Goal: Task Accomplishment & Management: Use online tool/utility

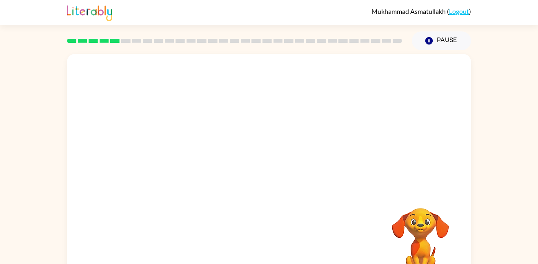
click at [489, 54] on div "Your browser must support playing .mp4 files to use Literably. Please try using…" at bounding box center [269, 168] width 538 height 237
click at [279, 182] on button "button" at bounding box center [269, 175] width 52 height 30
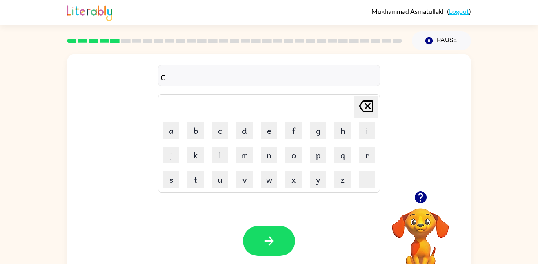
click at [421, 200] on icon "button" at bounding box center [420, 197] width 12 height 12
click at [423, 196] on icon "button" at bounding box center [420, 197] width 12 height 12
click at [293, 74] on div at bounding box center [269, 75] width 222 height 21
click at [296, 76] on div at bounding box center [269, 75] width 222 height 21
click at [300, 73] on div at bounding box center [269, 75] width 222 height 21
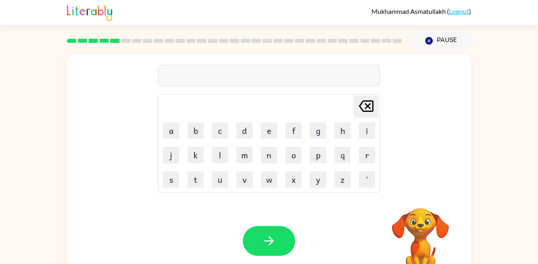
click at [302, 71] on div at bounding box center [269, 75] width 222 height 21
click at [283, 85] on div at bounding box center [269, 75] width 222 height 21
click at [280, 82] on div at bounding box center [269, 75] width 222 height 21
click at [485, 209] on div "[PERSON_NAME] last character input a b c d e f g h i j k l m n o p q r s t u v …" at bounding box center [269, 168] width 538 height 237
click at [420, 200] on icon "button" at bounding box center [420, 197] width 12 height 12
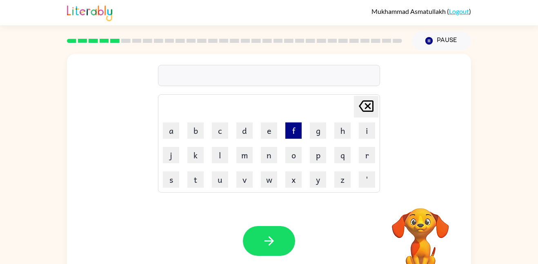
click at [296, 132] on button "f" at bounding box center [293, 130] width 16 height 16
click at [365, 130] on button "i" at bounding box center [367, 130] width 16 height 16
click at [363, 115] on icon "[PERSON_NAME] last character input" at bounding box center [366, 106] width 20 height 20
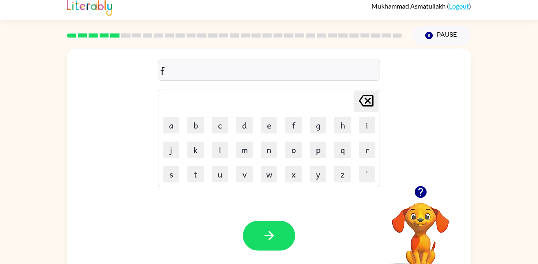
scroll to position [15, 0]
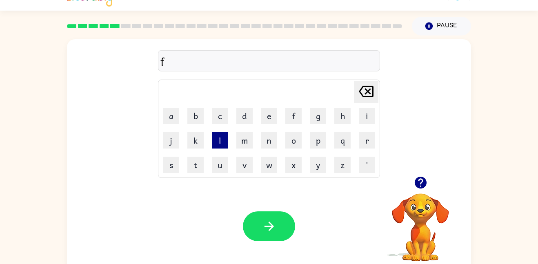
click at [218, 134] on button "l" at bounding box center [220, 140] width 16 height 16
click at [269, 112] on button "e" at bounding box center [269, 116] width 16 height 16
type button "e"
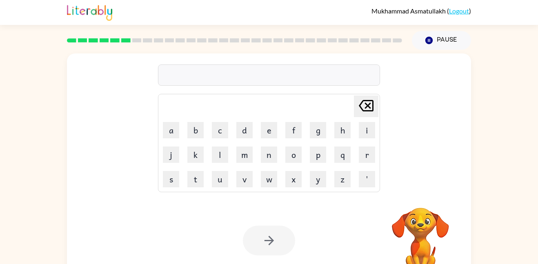
scroll to position [0, 0]
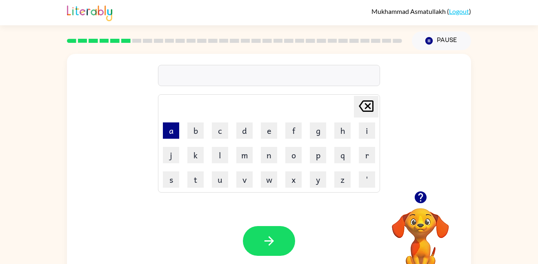
click at [173, 131] on button "a" at bounding box center [171, 130] width 16 height 16
click at [246, 156] on button "m" at bounding box center [244, 155] width 16 height 16
type button "m"
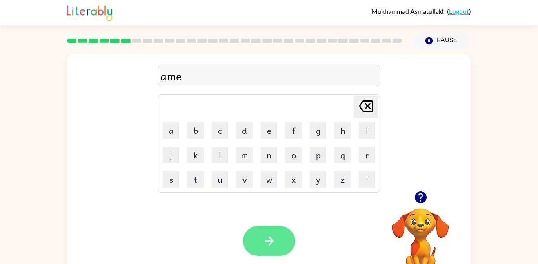
click at [265, 242] on icon "button" at bounding box center [269, 241] width 14 height 14
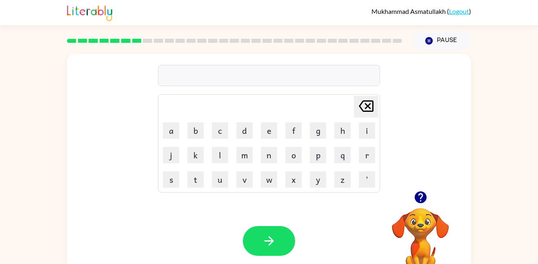
click at [412, 204] on button "button" at bounding box center [420, 197] width 21 height 21
click at [172, 184] on button "s" at bounding box center [171, 179] width 16 height 16
click at [198, 154] on button "k" at bounding box center [195, 155] width 16 height 16
type button "k"
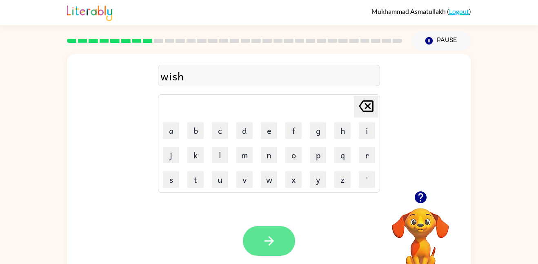
click at [293, 248] on button "button" at bounding box center [269, 241] width 52 height 30
click at [272, 242] on icon "button" at bounding box center [268, 240] width 9 height 9
click at [276, 228] on button "button" at bounding box center [269, 241] width 52 height 30
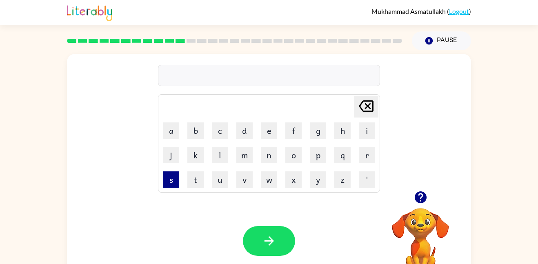
click at [171, 186] on button "s" at bounding box center [171, 179] width 16 height 16
click at [246, 162] on button "m" at bounding box center [244, 155] width 16 height 16
type button "m"
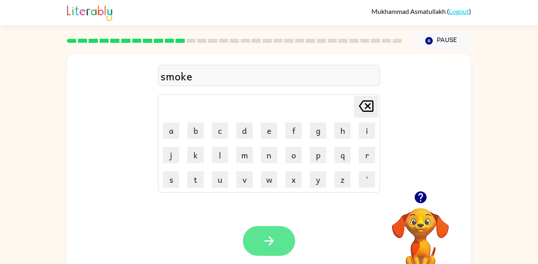
click at [262, 240] on icon "button" at bounding box center [269, 241] width 14 height 14
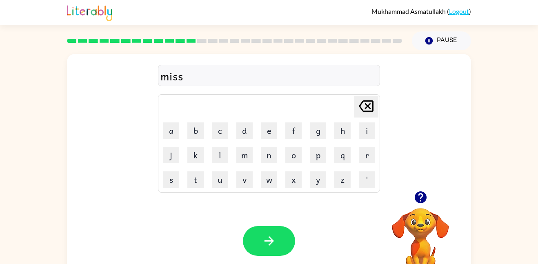
scroll to position [23, 0]
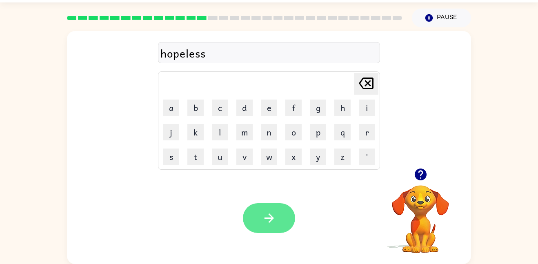
click at [279, 226] on button "button" at bounding box center [269, 218] width 52 height 30
click at [272, 222] on icon "button" at bounding box center [269, 218] width 14 height 14
click at [273, 213] on icon "button" at bounding box center [269, 218] width 14 height 14
click at [272, 224] on icon "button" at bounding box center [269, 218] width 14 height 14
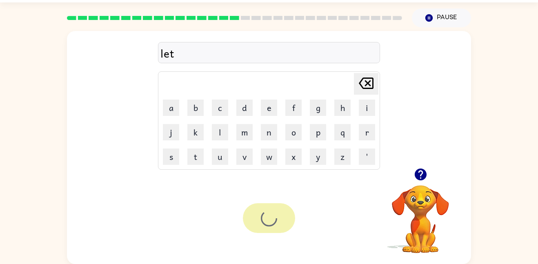
click at [281, 213] on div at bounding box center [269, 218] width 52 height 30
click at [273, 223] on icon "button" at bounding box center [269, 218] width 14 height 14
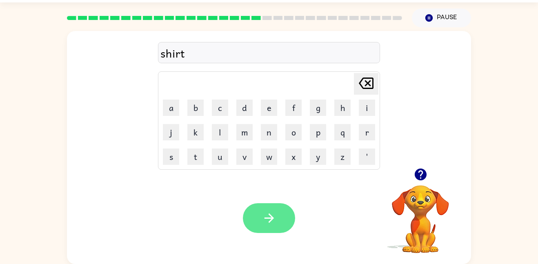
click at [269, 228] on button "button" at bounding box center [269, 218] width 52 height 30
click at [285, 215] on div at bounding box center [269, 218] width 52 height 30
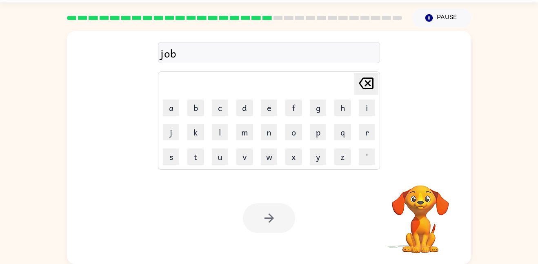
click at [267, 226] on div at bounding box center [269, 218] width 52 height 30
click at [270, 220] on div at bounding box center [269, 218] width 52 height 30
click at [268, 218] on div at bounding box center [269, 218] width 52 height 30
click at [273, 214] on icon "button" at bounding box center [269, 218] width 14 height 14
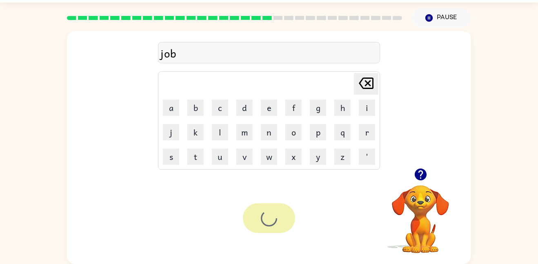
click at [275, 215] on div at bounding box center [269, 218] width 52 height 30
click at [275, 213] on div at bounding box center [269, 218] width 52 height 30
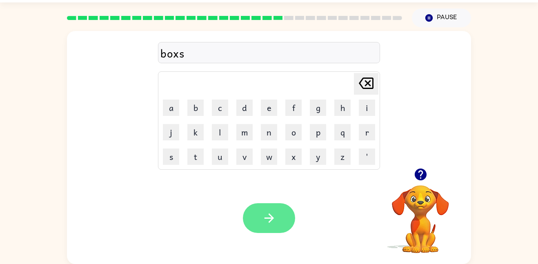
click at [271, 212] on icon "button" at bounding box center [269, 218] width 14 height 14
click at [281, 215] on button "button" at bounding box center [269, 218] width 52 height 30
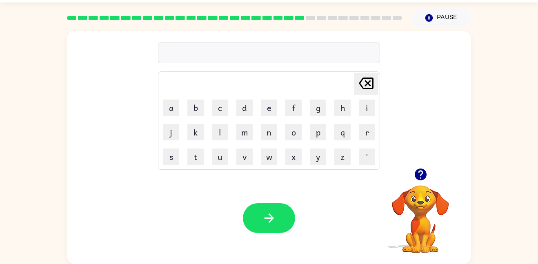
click at [424, 179] on icon "button" at bounding box center [420, 175] width 12 height 12
click at [271, 240] on div "Your browser must support playing .mp4 files to use Literably. Please try using…" at bounding box center [269, 218] width 404 height 92
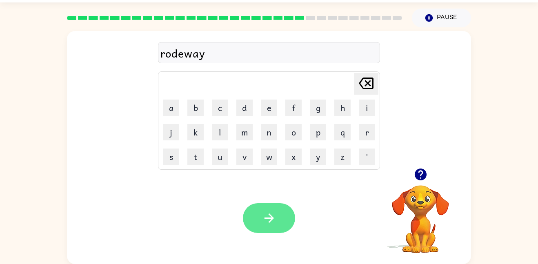
click at [286, 222] on button "button" at bounding box center [269, 218] width 52 height 30
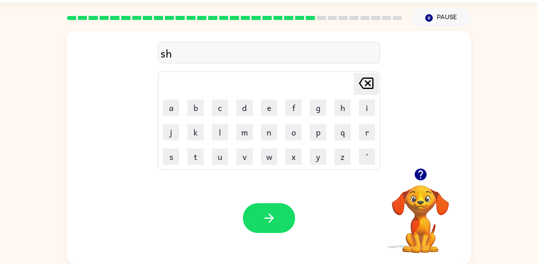
click at [422, 183] on button "button" at bounding box center [420, 174] width 21 height 21
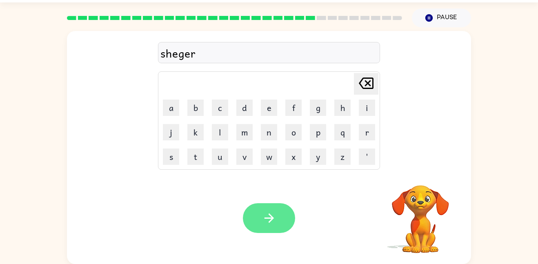
click at [290, 211] on button "button" at bounding box center [269, 218] width 52 height 30
click at [285, 220] on button "button" at bounding box center [269, 218] width 52 height 30
click at [293, 220] on button "button" at bounding box center [269, 218] width 52 height 30
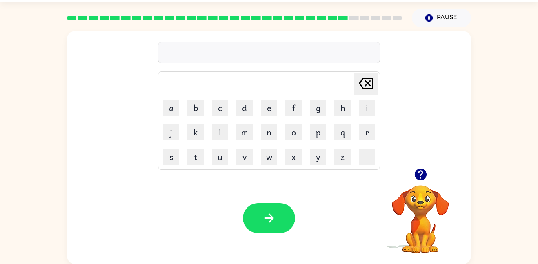
click at [417, 183] on button "button" at bounding box center [420, 174] width 21 height 21
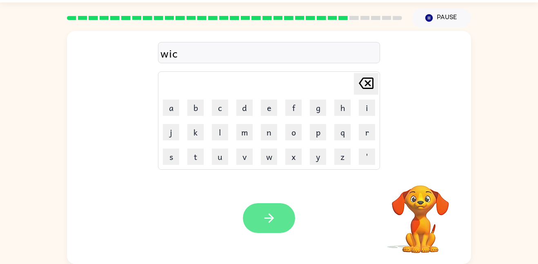
click at [269, 215] on icon "button" at bounding box center [268, 217] width 9 height 9
click at [275, 231] on button "button" at bounding box center [269, 218] width 52 height 30
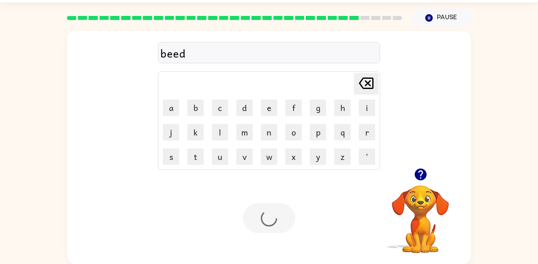
click at [287, 220] on div at bounding box center [269, 218] width 52 height 30
click at [280, 217] on button "button" at bounding box center [269, 218] width 52 height 30
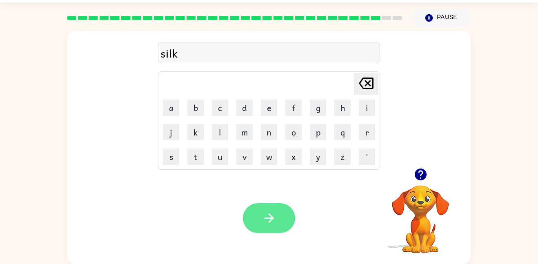
click at [258, 218] on button "button" at bounding box center [269, 218] width 52 height 30
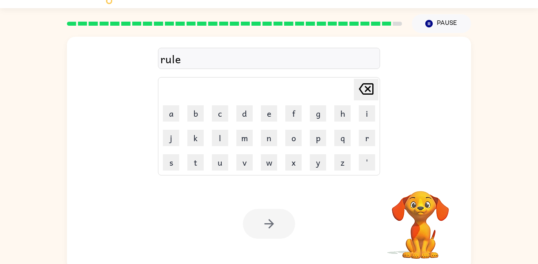
scroll to position [6, 0]
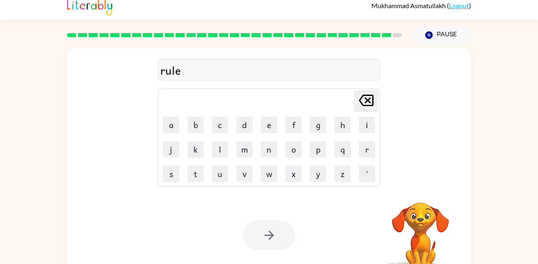
click at [285, 213] on div "Your browser must support playing .mp4 files to use Literably. Please try using…" at bounding box center [269, 235] width 404 height 92
click at [278, 227] on div at bounding box center [269, 235] width 52 height 30
click at [274, 240] on div at bounding box center [269, 235] width 52 height 30
click at [269, 248] on button "button" at bounding box center [269, 235] width 52 height 30
click at [272, 246] on div at bounding box center [269, 235] width 52 height 30
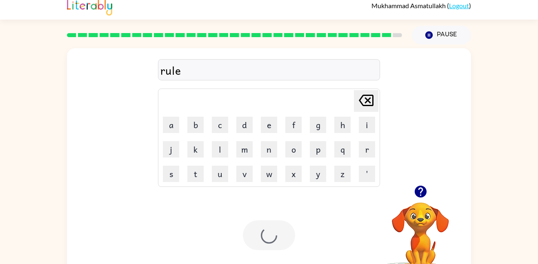
click at [274, 242] on div at bounding box center [269, 235] width 52 height 30
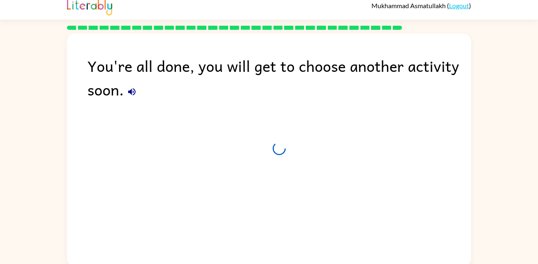
scroll to position [8, 0]
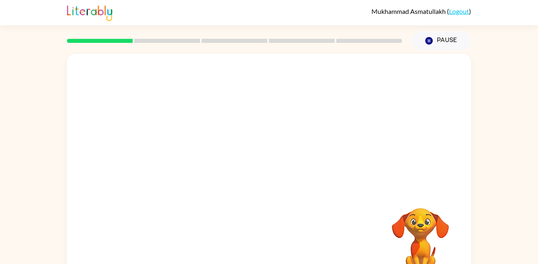
click at [468, 49] on div "Pause Pause" at bounding box center [441, 41] width 69 height 29
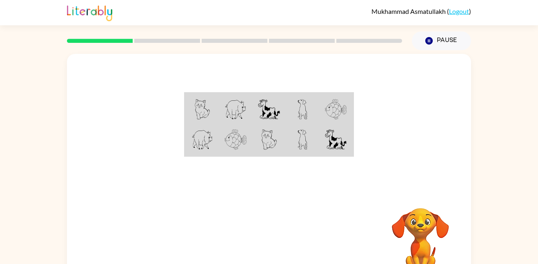
click at [447, 73] on div at bounding box center [269, 122] width 404 height 137
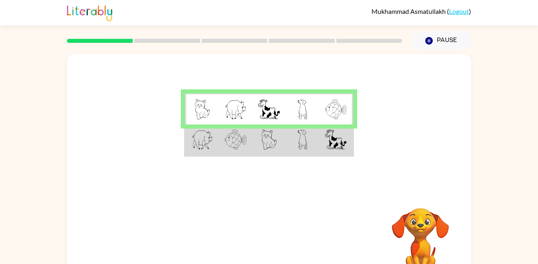
click at [209, 120] on img at bounding box center [203, 109] width 16 height 20
click at [246, 141] on img at bounding box center [235, 139] width 22 height 20
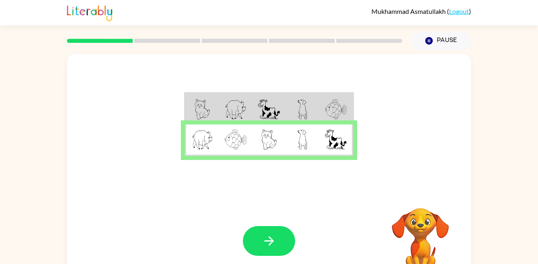
scroll to position [23, 0]
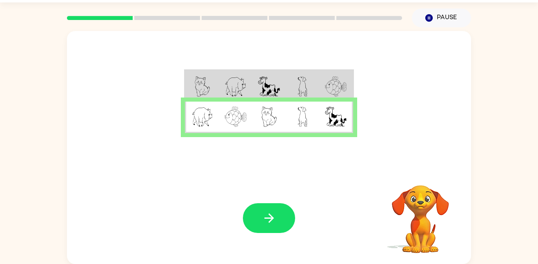
click at [280, 195] on div "Your browser must support playing .mp4 files to use Literably. Please try using…" at bounding box center [269, 218] width 404 height 92
click at [276, 212] on icon "button" at bounding box center [269, 218] width 14 height 14
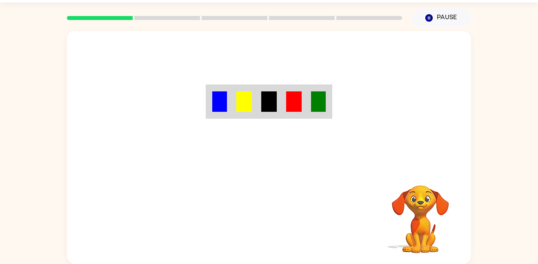
click at [220, 98] on img at bounding box center [219, 101] width 15 height 20
click at [220, 101] on img at bounding box center [219, 101] width 15 height 20
click at [222, 101] on img at bounding box center [219, 101] width 15 height 20
click at [223, 101] on img at bounding box center [219, 101] width 15 height 20
click at [300, 104] on img at bounding box center [294, 101] width 16 height 20
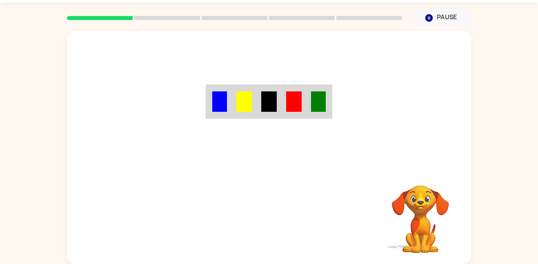
click at [295, 100] on img at bounding box center [294, 101] width 16 height 20
click at [295, 102] on img at bounding box center [294, 101] width 16 height 20
click at [288, 112] on img at bounding box center [294, 101] width 16 height 20
click at [291, 109] on img at bounding box center [294, 101] width 16 height 20
click at [296, 104] on img at bounding box center [294, 101] width 16 height 20
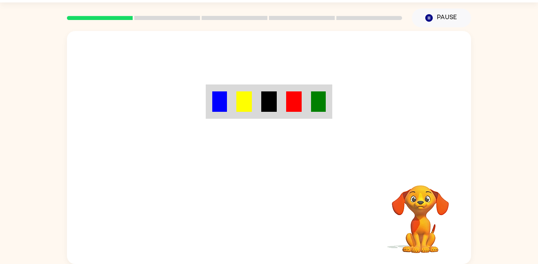
click at [300, 101] on img at bounding box center [294, 101] width 16 height 20
click at [304, 88] on td at bounding box center [294, 102] width 25 height 32
click at [303, 91] on td at bounding box center [294, 102] width 25 height 32
click at [302, 95] on td at bounding box center [294, 102] width 25 height 32
click at [299, 92] on img at bounding box center [294, 101] width 16 height 20
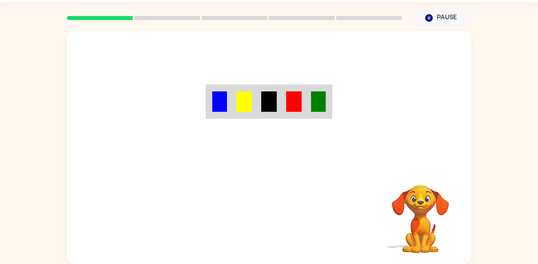
click at [303, 91] on td at bounding box center [294, 102] width 25 height 32
click at [300, 100] on img at bounding box center [294, 101] width 16 height 20
click at [299, 100] on img at bounding box center [294, 101] width 16 height 20
click at [298, 108] on img at bounding box center [294, 101] width 16 height 20
click at [292, 105] on img at bounding box center [294, 101] width 16 height 20
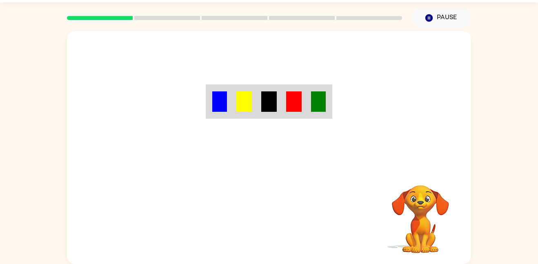
click at [284, 106] on td at bounding box center [294, 102] width 25 height 32
click at [289, 98] on img at bounding box center [294, 101] width 16 height 20
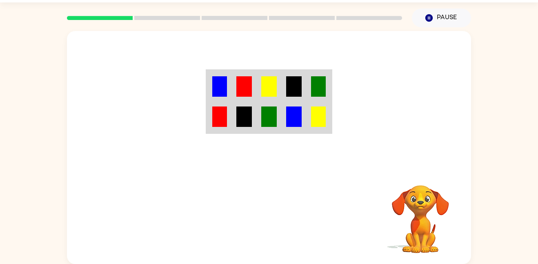
click at [290, 98] on td at bounding box center [294, 86] width 25 height 31
click at [292, 101] on td at bounding box center [294, 86] width 25 height 31
click at [245, 79] on img at bounding box center [244, 86] width 16 height 20
click at [220, 109] on img at bounding box center [219, 117] width 15 height 20
click at [222, 118] on img at bounding box center [219, 117] width 15 height 20
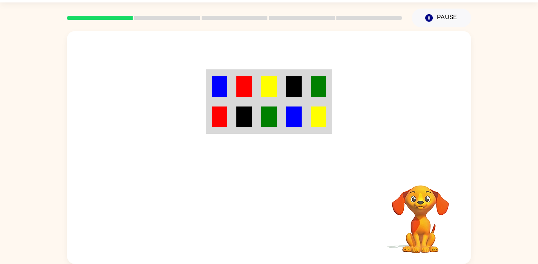
click at [224, 122] on img at bounding box center [219, 117] width 15 height 20
click at [225, 120] on img at bounding box center [219, 117] width 15 height 20
click at [226, 119] on img at bounding box center [219, 117] width 15 height 20
click at [211, 117] on td at bounding box center [219, 117] width 25 height 31
click at [215, 120] on img at bounding box center [219, 117] width 15 height 20
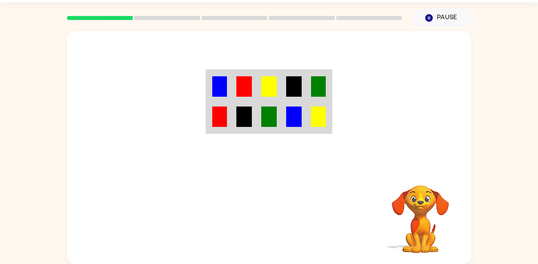
click at [218, 123] on img at bounding box center [219, 117] width 15 height 20
click at [220, 124] on img at bounding box center [219, 117] width 15 height 20
click at [217, 117] on img at bounding box center [219, 117] width 15 height 20
click at [217, 118] on img at bounding box center [219, 117] width 15 height 20
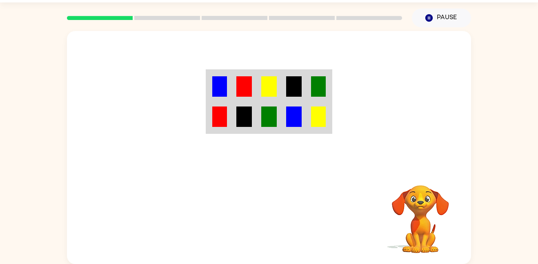
click at [218, 117] on img at bounding box center [219, 117] width 15 height 20
click at [219, 117] on img at bounding box center [219, 117] width 15 height 20
click at [218, 117] on img at bounding box center [219, 117] width 15 height 20
click at [218, 113] on img at bounding box center [219, 117] width 15 height 20
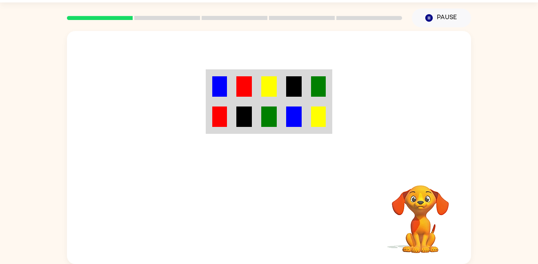
click at [219, 111] on img at bounding box center [219, 117] width 15 height 20
click at [218, 111] on img at bounding box center [219, 117] width 15 height 20
click at [218, 115] on img at bounding box center [219, 117] width 15 height 20
click at [220, 120] on img at bounding box center [219, 117] width 15 height 20
click at [215, 118] on img at bounding box center [219, 117] width 15 height 20
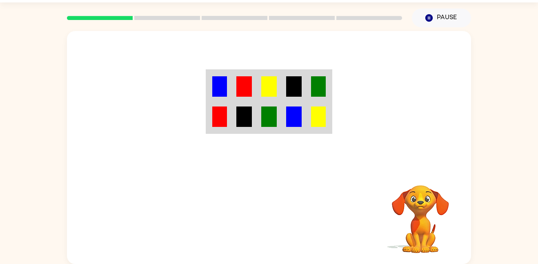
click at [213, 119] on img at bounding box center [219, 117] width 15 height 20
click at [219, 113] on img at bounding box center [219, 117] width 15 height 20
click at [217, 117] on img at bounding box center [219, 117] width 15 height 20
click at [212, 117] on img at bounding box center [219, 117] width 15 height 20
click at [216, 118] on img at bounding box center [219, 117] width 15 height 20
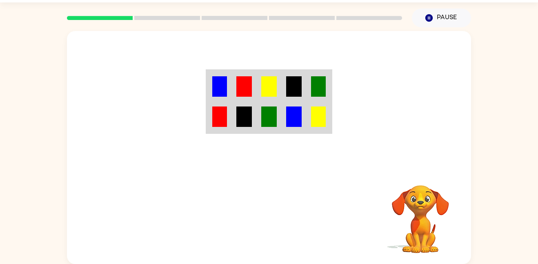
click at [218, 118] on img at bounding box center [219, 117] width 15 height 20
click at [221, 118] on img at bounding box center [219, 117] width 15 height 20
click at [221, 120] on img at bounding box center [219, 117] width 15 height 20
click at [223, 118] on img at bounding box center [219, 117] width 15 height 20
click at [223, 119] on img at bounding box center [219, 117] width 15 height 20
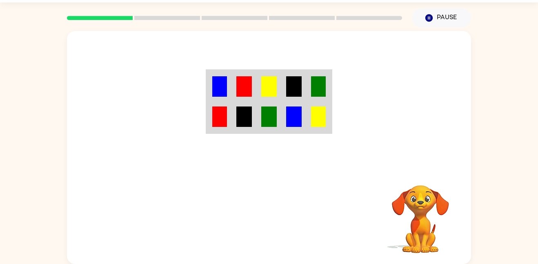
click at [223, 117] on img at bounding box center [219, 117] width 15 height 20
click at [221, 117] on img at bounding box center [219, 117] width 15 height 20
click at [218, 117] on img at bounding box center [219, 117] width 15 height 20
click at [217, 118] on img at bounding box center [219, 117] width 15 height 20
click at [220, 116] on img at bounding box center [219, 117] width 15 height 20
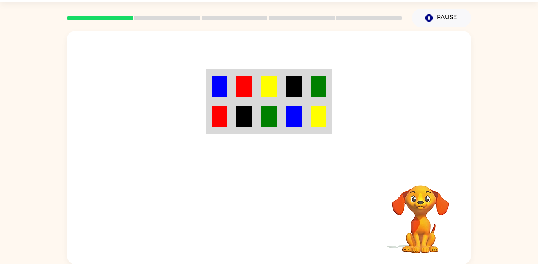
click at [219, 118] on img at bounding box center [219, 117] width 15 height 20
click at [221, 119] on img at bounding box center [219, 117] width 15 height 20
click at [229, 119] on td at bounding box center [219, 117] width 25 height 31
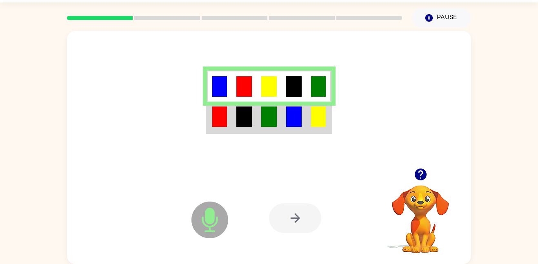
click at [225, 124] on img at bounding box center [219, 117] width 15 height 20
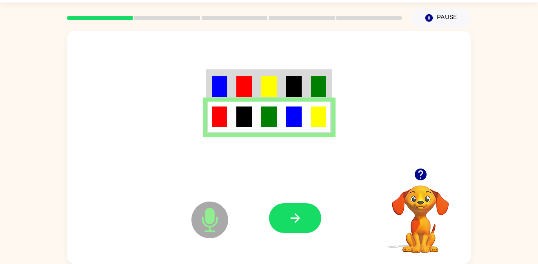
click at [222, 122] on img at bounding box center [219, 117] width 15 height 20
click at [219, 124] on img at bounding box center [219, 117] width 15 height 20
click at [305, 232] on button "button" at bounding box center [295, 218] width 52 height 30
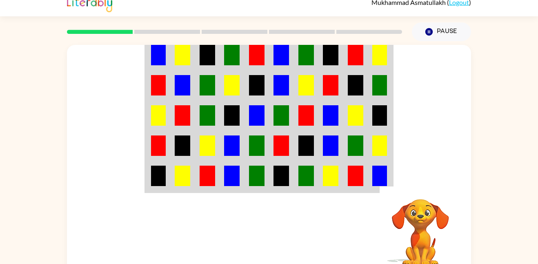
scroll to position [9, 0]
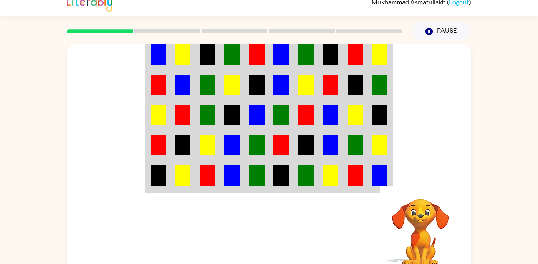
click at [289, 161] on td at bounding box center [281, 175] width 25 height 31
click at [284, 161] on td at bounding box center [281, 175] width 25 height 31
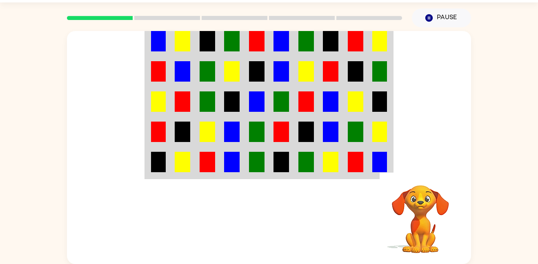
click at [324, 161] on img at bounding box center [331, 162] width 16 height 20
click at [309, 160] on img at bounding box center [306, 162] width 16 height 20
click at [307, 158] on img at bounding box center [306, 162] width 16 height 20
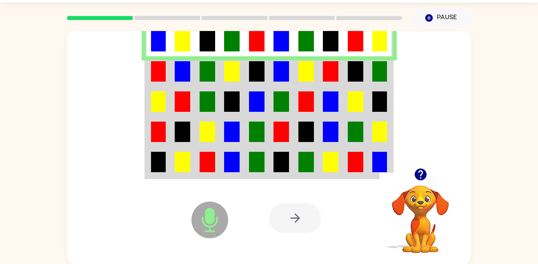
click at [305, 158] on img at bounding box center [306, 162] width 16 height 20
click at [298, 163] on img at bounding box center [306, 162] width 16 height 20
click at [292, 163] on td at bounding box center [281, 162] width 25 height 31
click at [279, 158] on img at bounding box center [281, 162] width 16 height 20
click at [279, 159] on img at bounding box center [281, 162] width 16 height 20
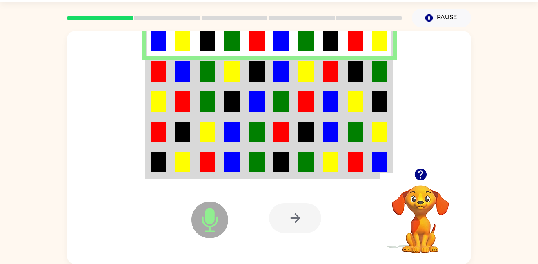
click at [279, 161] on img at bounding box center [281, 162] width 16 height 20
click at [278, 162] on img at bounding box center [281, 162] width 16 height 20
click at [275, 164] on img at bounding box center [281, 162] width 16 height 20
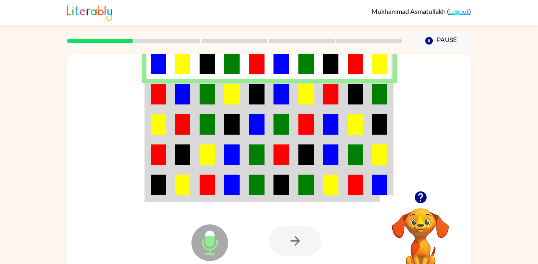
click at [286, 53] on div at bounding box center [234, 41] width 345 height 29
click at [253, 99] on img at bounding box center [257, 94] width 16 height 20
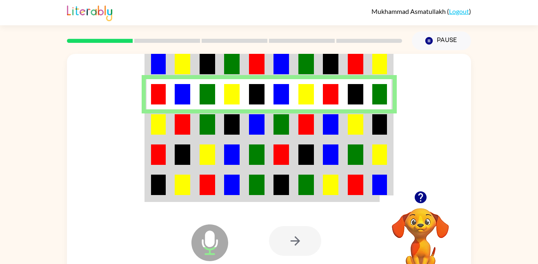
click at [274, 127] on img at bounding box center [281, 124] width 16 height 20
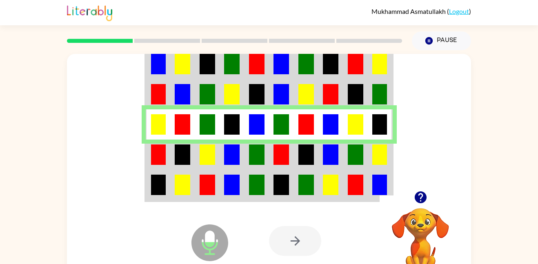
click at [266, 152] on td at bounding box center [256, 155] width 25 height 30
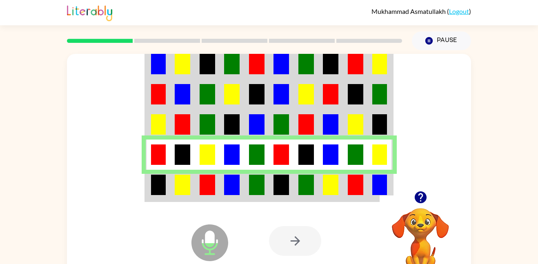
click at [365, 182] on td at bounding box center [355, 185] width 25 height 31
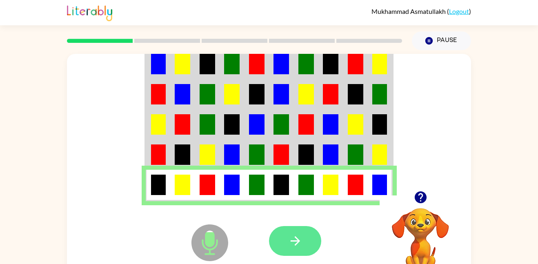
click at [290, 240] on icon "button" at bounding box center [295, 241] width 14 height 14
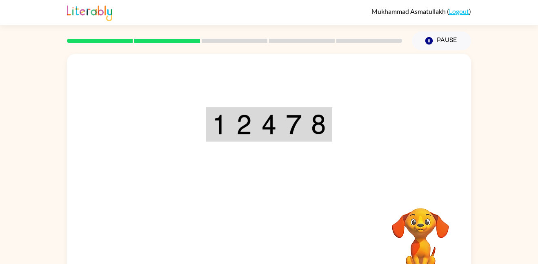
click at [292, 134] on img at bounding box center [294, 124] width 16 height 20
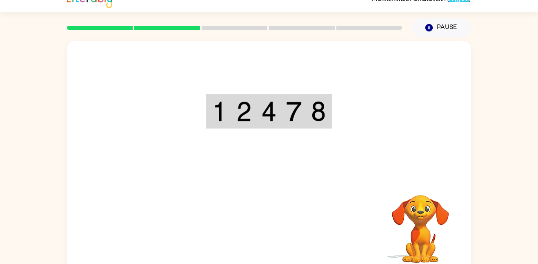
scroll to position [16, 0]
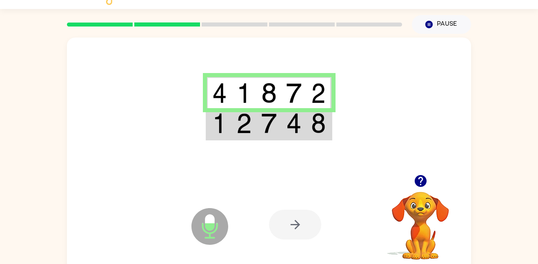
click at [309, 125] on td at bounding box center [318, 123] width 25 height 31
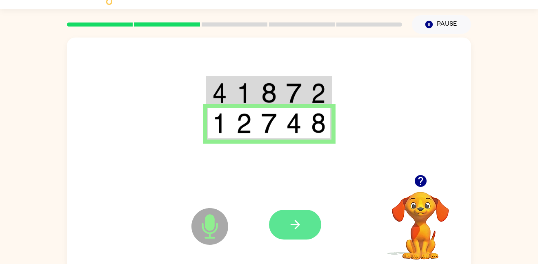
click at [310, 219] on button "button" at bounding box center [295, 225] width 52 height 30
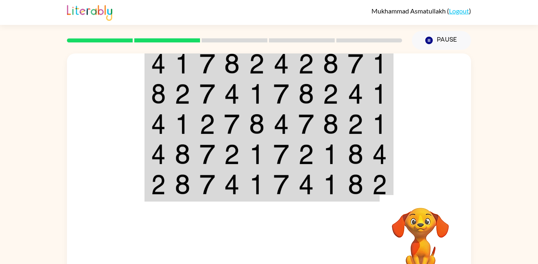
scroll to position [0, 0]
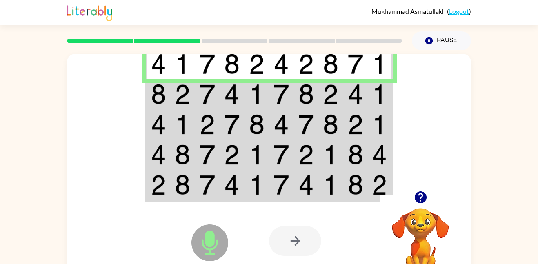
click at [343, 91] on td at bounding box center [355, 94] width 25 height 30
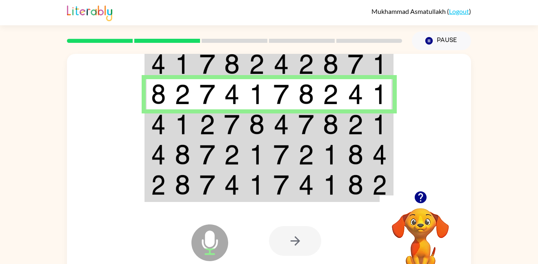
click at [366, 109] on td at bounding box center [355, 94] width 25 height 30
click at [350, 108] on td at bounding box center [355, 94] width 25 height 30
click at [342, 113] on td at bounding box center [330, 124] width 25 height 30
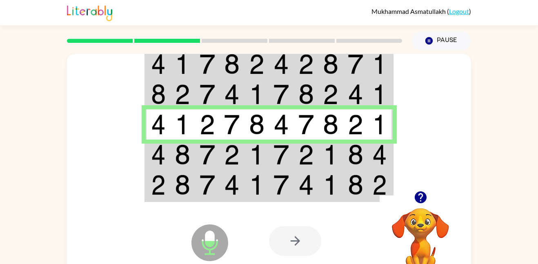
click at [326, 144] on td at bounding box center [330, 155] width 25 height 30
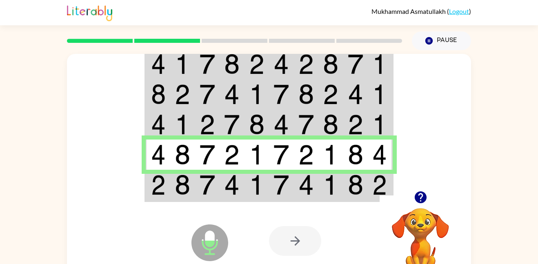
click at [323, 174] on td at bounding box center [330, 185] width 25 height 31
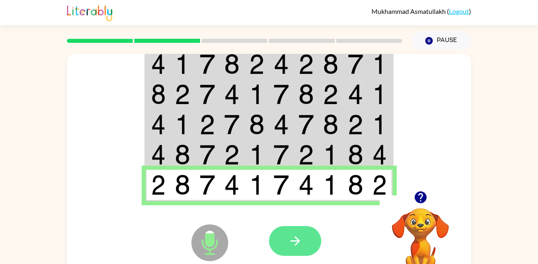
click at [291, 233] on button "button" at bounding box center [295, 241] width 52 height 30
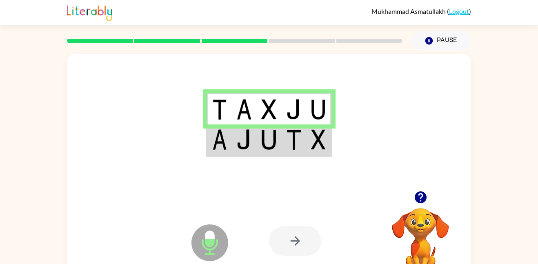
click at [213, 247] on icon at bounding box center [209, 242] width 37 height 37
click at [283, 138] on td at bounding box center [294, 139] width 25 height 31
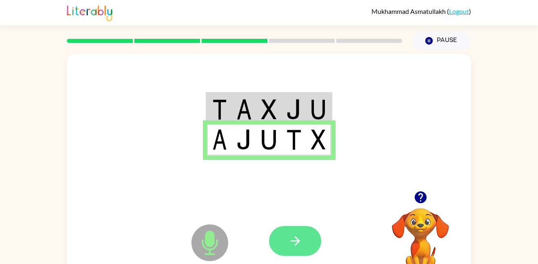
click at [298, 234] on icon "button" at bounding box center [295, 241] width 14 height 14
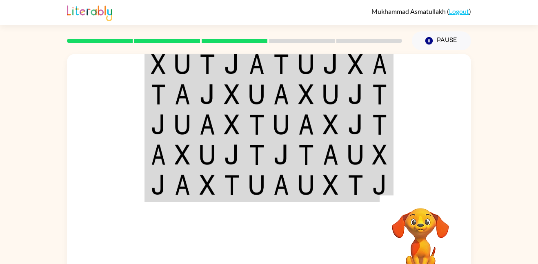
click at [387, 230] on video "Your browser must support playing .mp4 files to use Literably. Please try using…" at bounding box center [421, 236] width 82 height 82
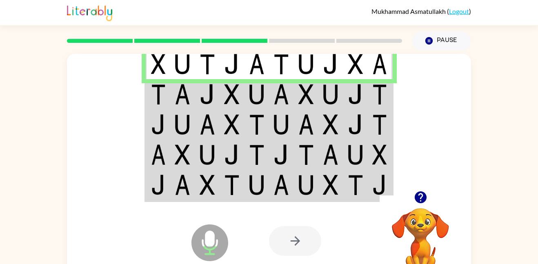
click at [318, 100] on td at bounding box center [306, 94] width 25 height 30
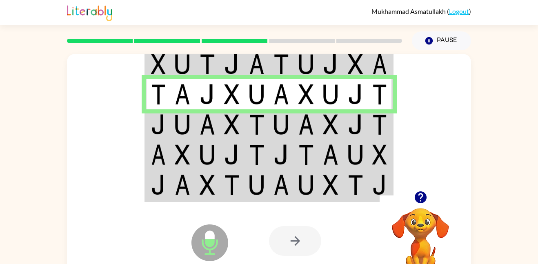
click at [313, 128] on img at bounding box center [306, 124] width 16 height 20
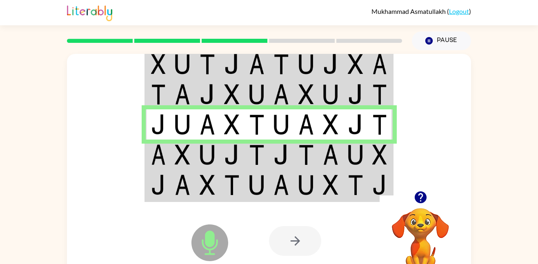
click at [311, 155] on img at bounding box center [306, 154] width 16 height 20
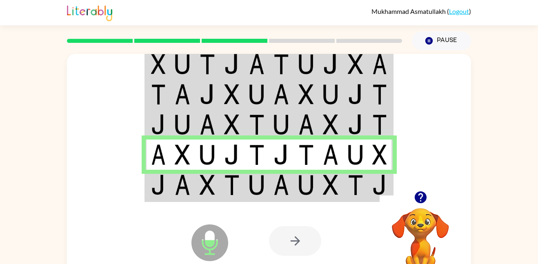
click at [289, 187] on img at bounding box center [281, 185] width 16 height 20
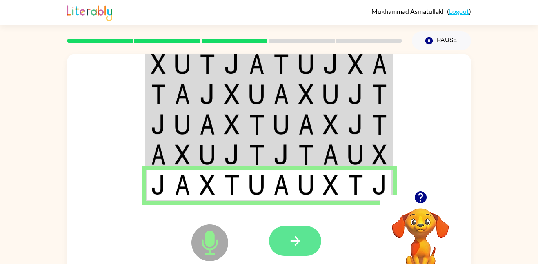
click at [275, 242] on button "button" at bounding box center [295, 241] width 52 height 30
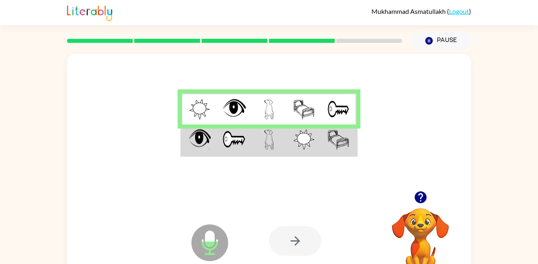
click at [293, 150] on img at bounding box center [303, 139] width 21 height 20
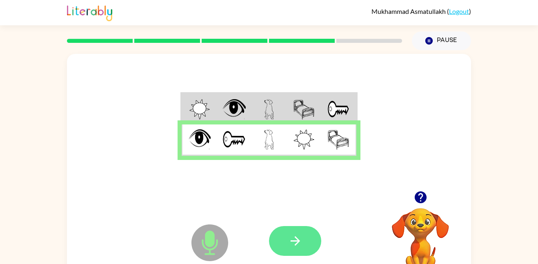
click at [288, 231] on button "button" at bounding box center [295, 241] width 52 height 30
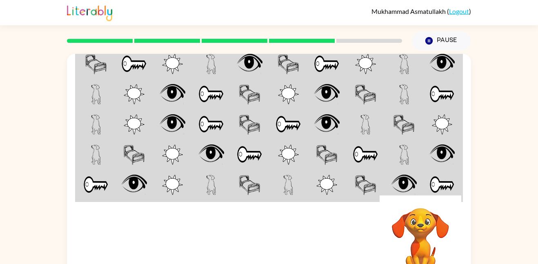
click at [436, 59] on img at bounding box center [441, 64] width 25 height 20
click at [435, 53] on div "Pause Pause" at bounding box center [441, 41] width 69 height 29
click at [434, 54] on img at bounding box center [441, 64] width 25 height 20
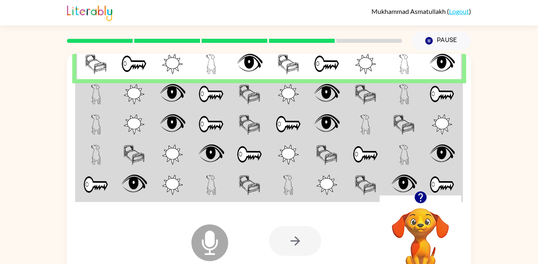
click at [434, 54] on img at bounding box center [441, 64] width 25 height 20
click at [431, 86] on img at bounding box center [441, 94] width 25 height 20
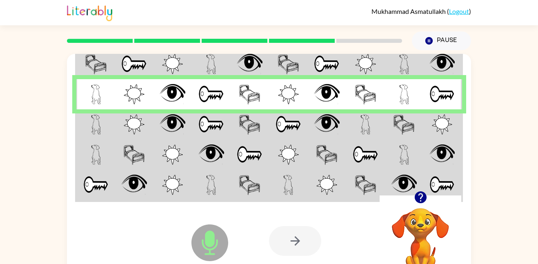
click at [439, 126] on img at bounding box center [442, 124] width 21 height 20
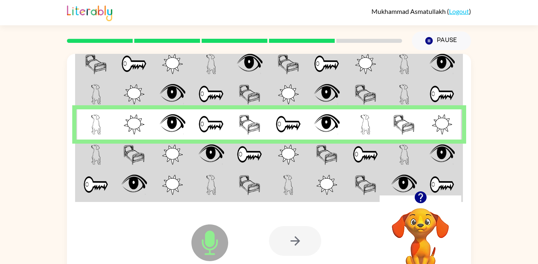
click at [350, 153] on td at bounding box center [365, 155] width 39 height 30
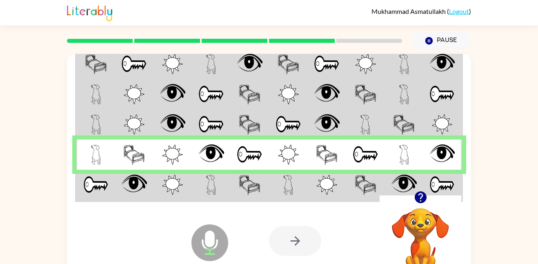
click at [339, 180] on td at bounding box center [327, 185] width 39 height 31
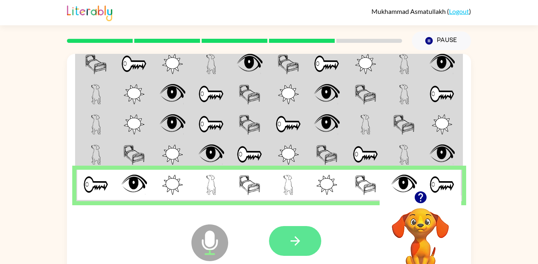
click at [296, 244] on icon "button" at bounding box center [294, 240] width 9 height 9
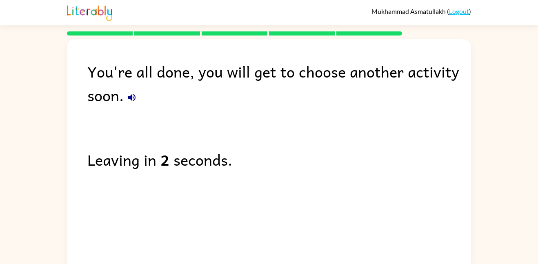
click at [131, 98] on icon "button" at bounding box center [131, 97] width 7 height 7
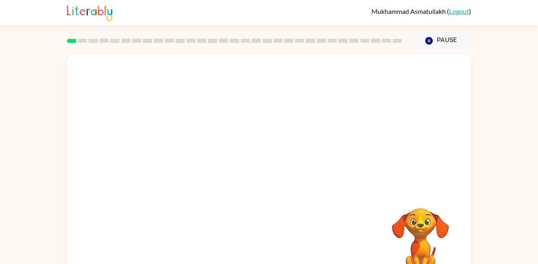
click at [377, 84] on div at bounding box center [269, 122] width 404 height 137
click at [259, 190] on div at bounding box center [269, 170] width 404 height 233
click at [264, 171] on icon "button" at bounding box center [269, 174] width 14 height 14
click at [267, 173] on div at bounding box center [269, 175] width 52 height 30
click at [268, 172] on div at bounding box center [269, 175] width 52 height 30
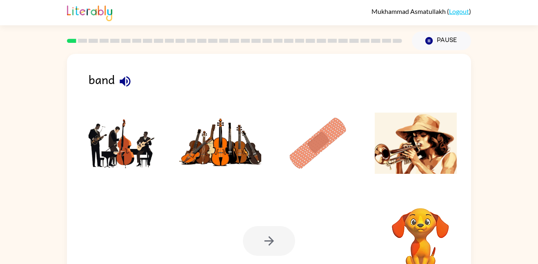
click at [271, 176] on ul at bounding box center [269, 146] width 388 height 78
click at [332, 123] on img at bounding box center [318, 143] width 82 height 61
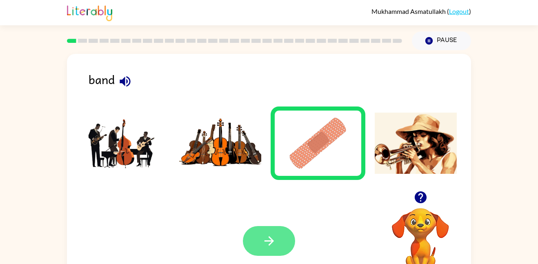
click at [266, 245] on icon "button" at bounding box center [269, 241] width 14 height 14
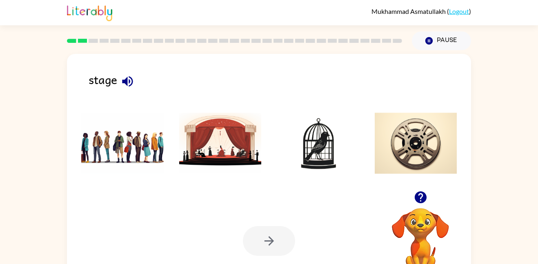
click at [223, 149] on img at bounding box center [220, 143] width 82 height 61
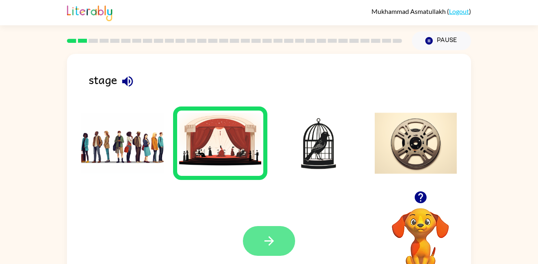
click at [263, 233] on button "button" at bounding box center [269, 241] width 52 height 30
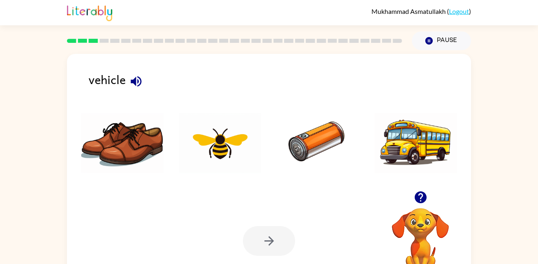
click at [135, 87] on icon "button" at bounding box center [136, 81] width 14 height 14
click at [395, 142] on img at bounding box center [416, 143] width 82 height 61
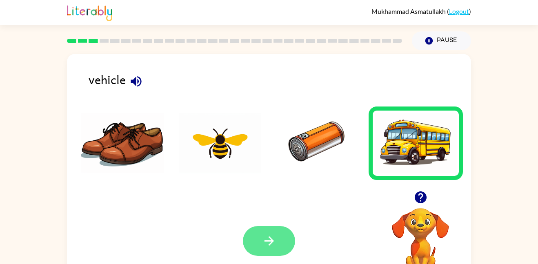
click at [264, 230] on button "button" at bounding box center [269, 241] width 52 height 30
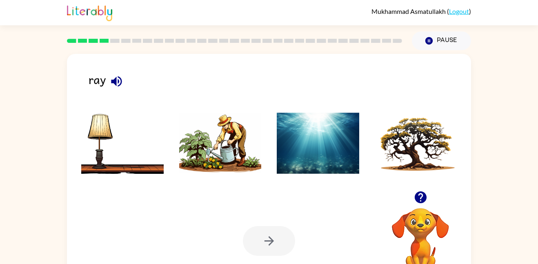
click at [115, 76] on icon "button" at bounding box center [116, 81] width 14 height 14
click at [298, 175] on li at bounding box center [318, 143] width 95 height 73
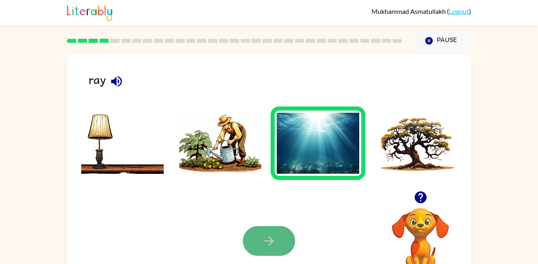
click at [264, 238] on icon "button" at bounding box center [269, 241] width 14 height 14
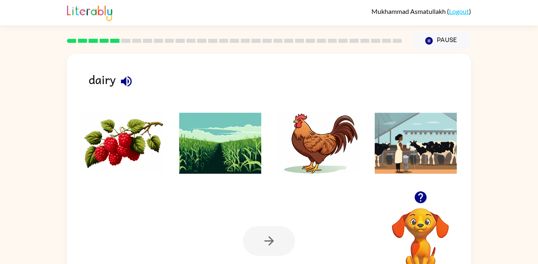
click at [246, 154] on img at bounding box center [220, 143] width 82 height 61
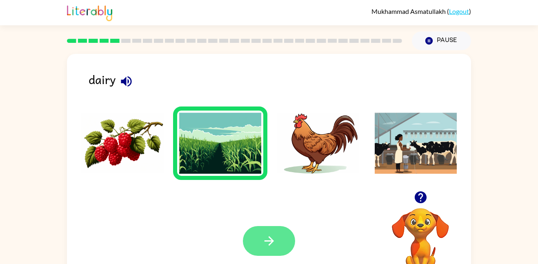
click at [276, 244] on button "button" at bounding box center [269, 241] width 52 height 30
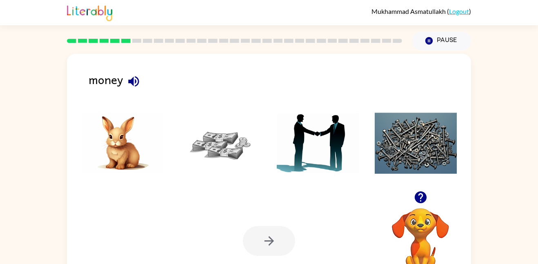
click at [243, 146] on img at bounding box center [220, 143] width 82 height 61
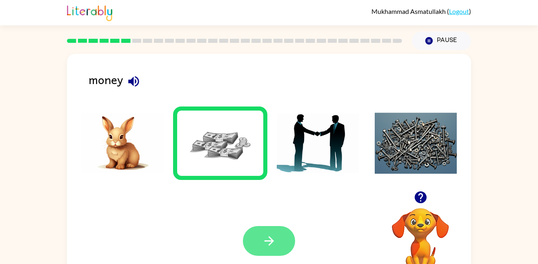
click at [279, 238] on button "button" at bounding box center [269, 241] width 52 height 30
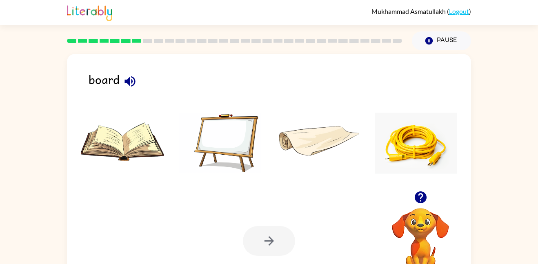
click at [128, 87] on icon "button" at bounding box center [130, 81] width 14 height 14
click at [214, 126] on img at bounding box center [220, 143] width 82 height 61
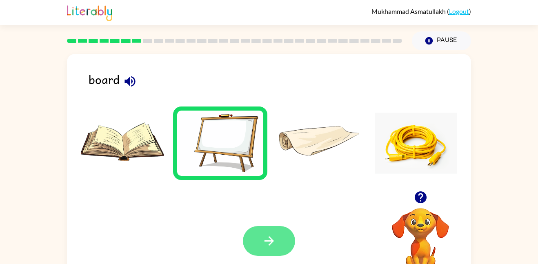
click at [266, 242] on icon "button" at bounding box center [269, 241] width 14 height 14
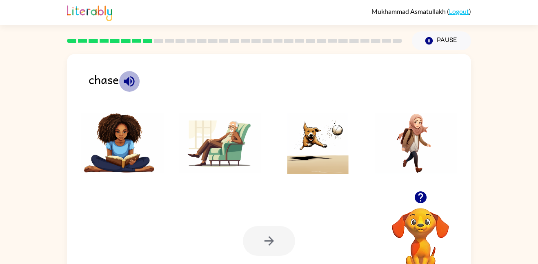
click at [128, 81] on icon "button" at bounding box center [129, 81] width 11 height 11
click at [304, 126] on img at bounding box center [318, 143] width 82 height 61
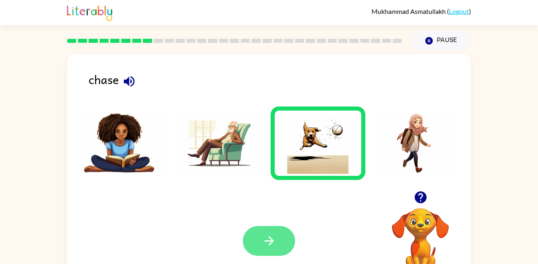
click at [275, 227] on button "button" at bounding box center [269, 241] width 52 height 30
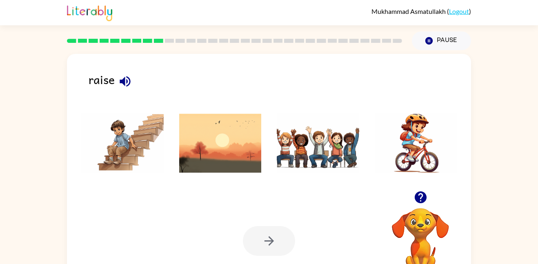
click at [128, 78] on icon "button" at bounding box center [125, 81] width 11 height 11
click at [422, 128] on img at bounding box center [416, 143] width 82 height 61
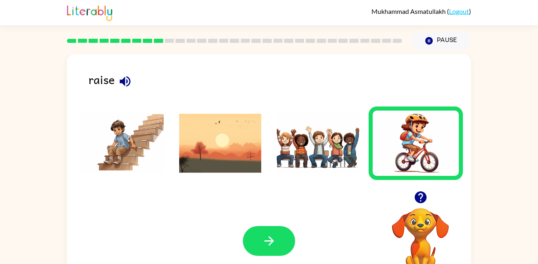
click at [242, 240] on div "Your browser must support playing .mp4 files to use Literably. Please try using…" at bounding box center [269, 241] width 404 height 92
click at [250, 236] on button "button" at bounding box center [269, 241] width 52 height 30
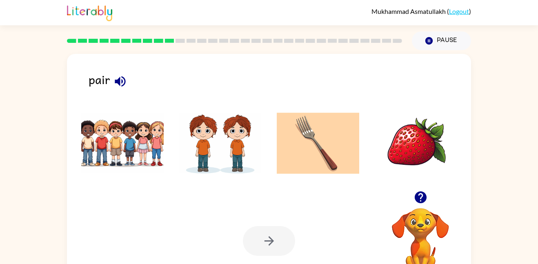
click at [121, 74] on icon "button" at bounding box center [120, 81] width 14 height 14
click at [221, 137] on img at bounding box center [220, 143] width 82 height 61
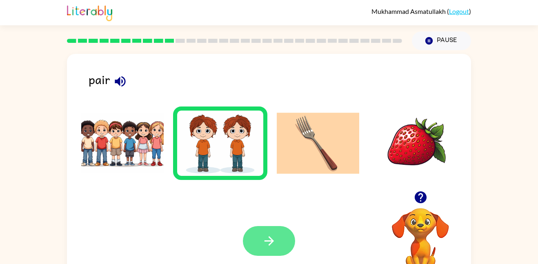
click at [263, 245] on icon "button" at bounding box center [269, 241] width 14 height 14
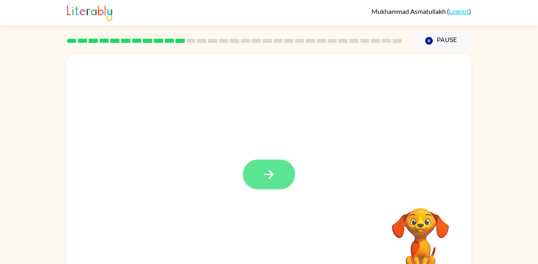
click at [264, 180] on icon "button" at bounding box center [269, 174] width 14 height 14
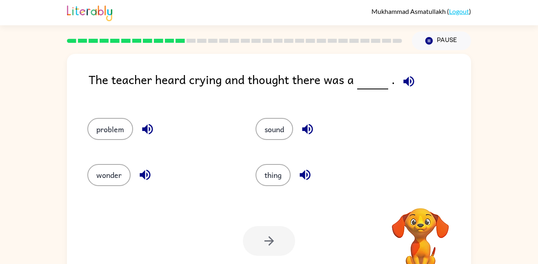
click at [413, 91] on div "The teacher heard crying and thought there was a ." at bounding box center [280, 85] width 382 height 31
click at [411, 78] on icon "button" at bounding box center [409, 81] width 14 height 14
click at [407, 82] on icon "button" at bounding box center [409, 81] width 14 height 14
click at [415, 80] on button "button" at bounding box center [408, 81] width 21 height 21
click at [405, 83] on icon "button" at bounding box center [408, 81] width 11 height 11
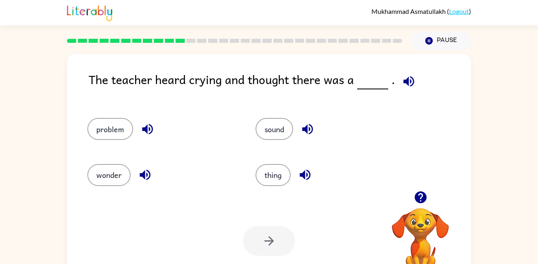
click at [406, 84] on icon "button" at bounding box center [408, 81] width 11 height 11
click at [413, 77] on button "button" at bounding box center [408, 81] width 21 height 21
click at [282, 140] on button "sound" at bounding box center [274, 129] width 38 height 22
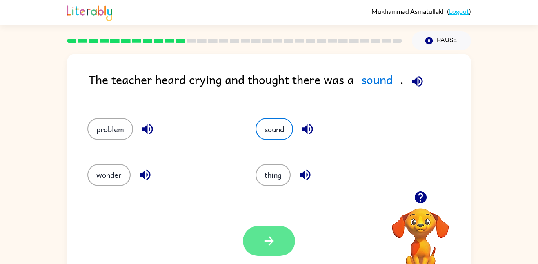
click at [268, 254] on button "button" at bounding box center [269, 241] width 52 height 30
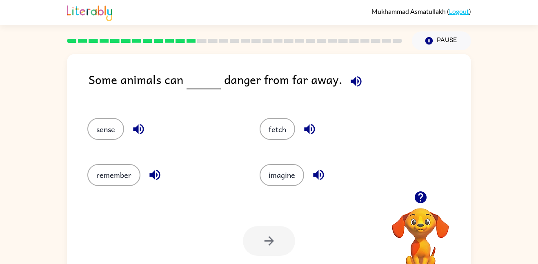
click at [360, 78] on icon "button" at bounding box center [356, 81] width 14 height 14
click at [280, 164] on button "imagine" at bounding box center [282, 175] width 44 height 22
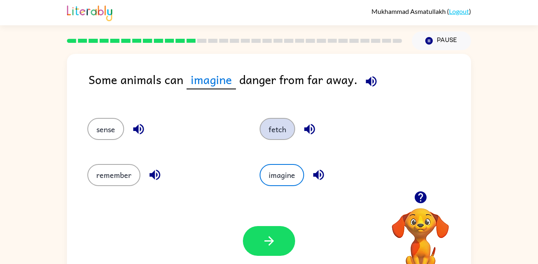
click at [288, 138] on button "fetch" at bounding box center [278, 129] width 36 height 22
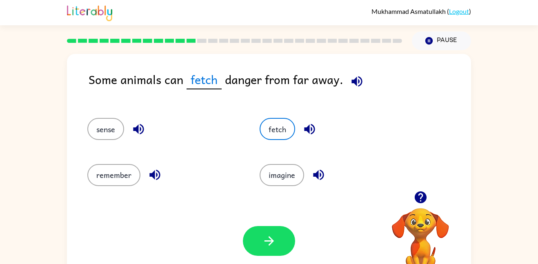
click at [364, 82] on button "button" at bounding box center [356, 81] width 21 height 21
click at [355, 89] on button "button" at bounding box center [356, 81] width 21 height 21
click at [260, 236] on button "button" at bounding box center [269, 241] width 52 height 30
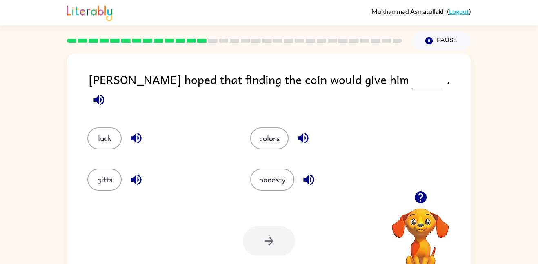
click at [106, 93] on icon "button" at bounding box center [99, 100] width 14 height 14
click at [115, 127] on button "luck" at bounding box center [104, 138] width 34 height 22
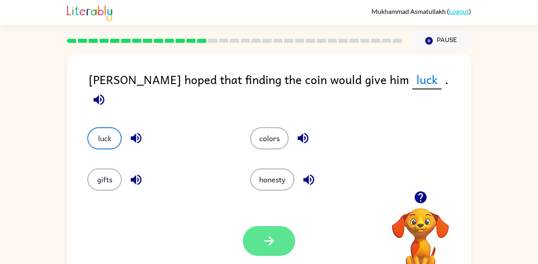
click at [261, 239] on button "button" at bounding box center [269, 241] width 52 height 30
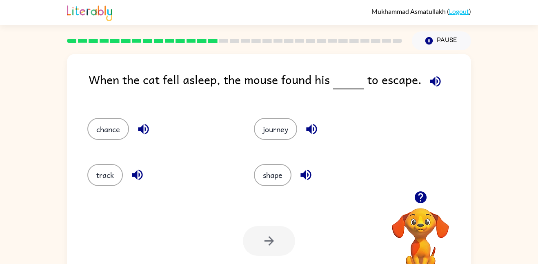
click at [435, 80] on icon "button" at bounding box center [435, 81] width 14 height 14
click at [104, 131] on button "chance" at bounding box center [108, 129] width 42 height 22
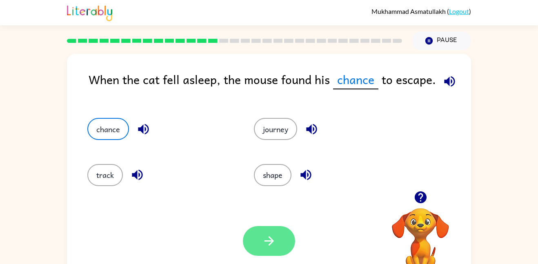
click at [275, 255] on button "button" at bounding box center [269, 241] width 52 height 30
